Goal: Task Accomplishment & Management: Manage account settings

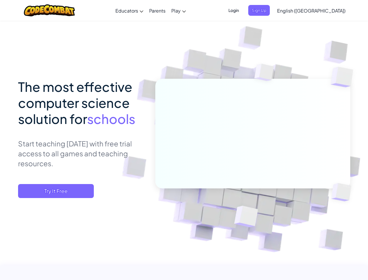
click at [242, 10] on span "Login" at bounding box center [233, 10] width 17 height 11
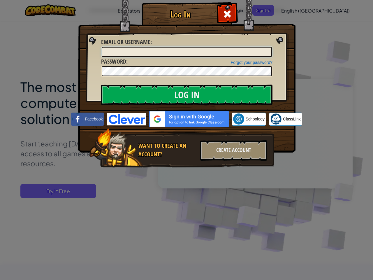
click at [268, 47] on input "Email or Username :" at bounding box center [187, 52] width 170 height 10
click at [294, 10] on div "Log In Unknown Error Email or Username : Forgot your password? Password : Log I…" at bounding box center [186, 140] width 373 height 280
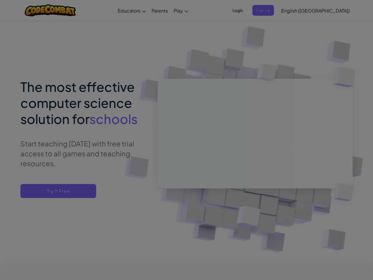
click at [294, 10] on div "Log In Unknown Error Email or Username : Forgot your password? Password : Log I…" at bounding box center [186, 140] width 373 height 280
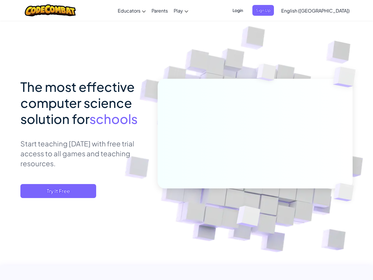
click at [326, 10] on span "English ([GEOGRAPHIC_DATA])" at bounding box center [315, 11] width 68 height 6
click at [56, 191] on span "Try It Free" at bounding box center [58, 191] width 76 height 14
